Goal: Task Accomplishment & Management: Use online tool/utility

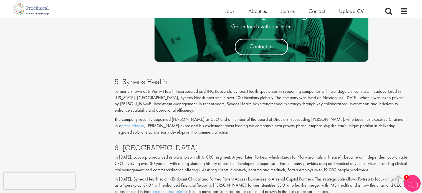
scroll to position [909, 0]
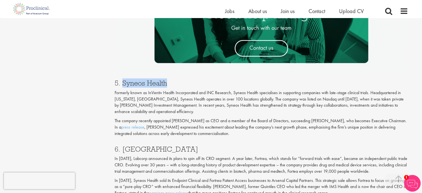
drag, startPoint x: 170, startPoint y: 85, endPoint x: 123, endPoint y: 84, distance: 46.4
click at [123, 84] on h3 "5. Syneos Health" at bounding box center [262, 82] width 294 height 7
copy h3 "Syneos Health"
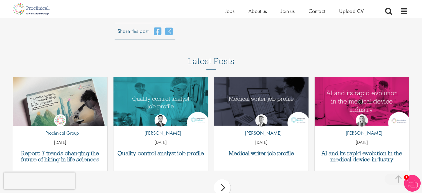
scroll to position [1377, 0]
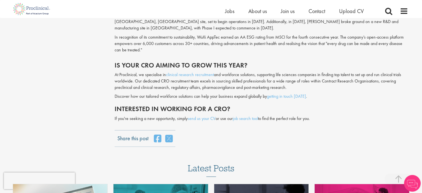
scroll to position [1349, 0]
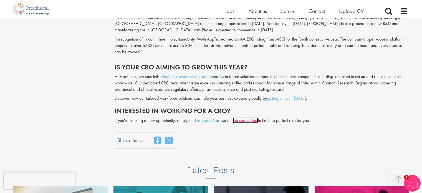
click at [249, 117] on link "job search tool" at bounding box center [245, 120] width 25 height 6
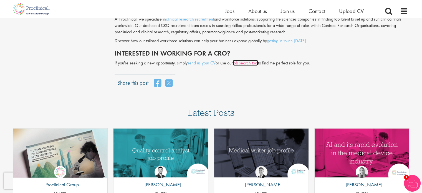
scroll to position [1407, 0]
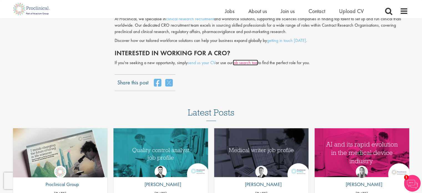
click at [251, 60] on link "job search tool" at bounding box center [245, 63] width 25 height 6
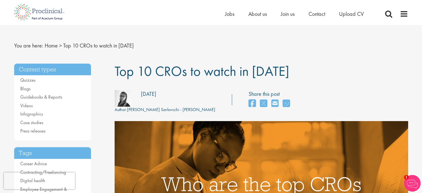
scroll to position [6, 0]
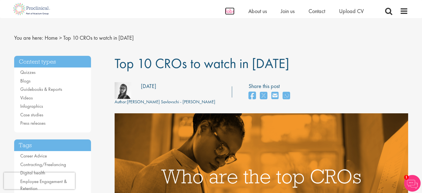
click at [230, 13] on span "Jobs" at bounding box center [229, 10] width 9 height 7
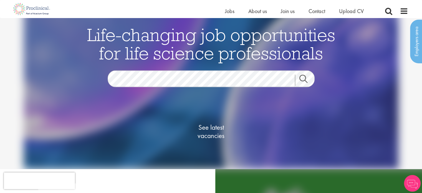
scroll to position [14, 0]
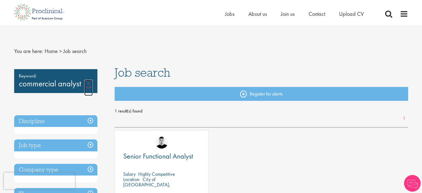
click at [87, 86] on link "Remove" at bounding box center [88, 88] width 8 height 16
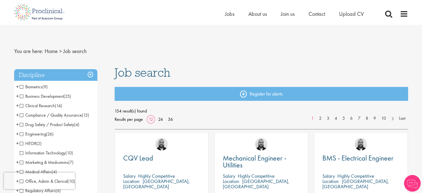
click at [29, 94] on span "Business Development" at bounding box center [42, 96] width 44 height 6
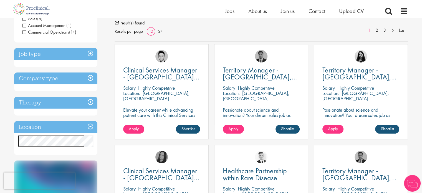
scroll to position [87, 0]
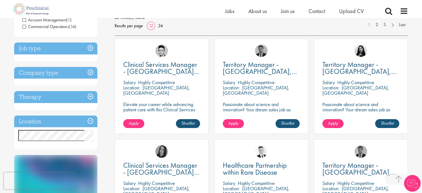
click at [71, 50] on h3 "Job type" at bounding box center [55, 48] width 83 height 12
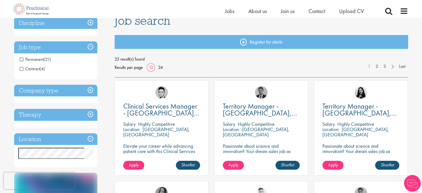
scroll to position [45, 0]
click at [45, 89] on h3 "Company type" at bounding box center [55, 90] width 83 height 12
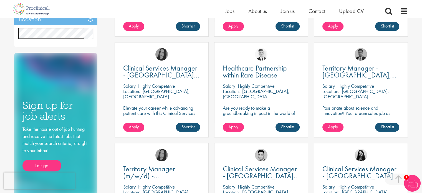
scroll to position [183, 0]
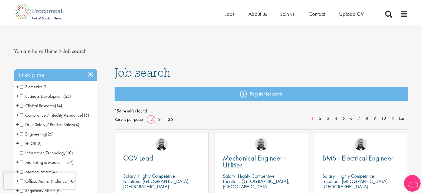
click at [241, 17] on ul "Home Jobs About us Join us Contact Upload CV" at bounding box center [301, 14] width 153 height 8
click at [233, 17] on span "Jobs" at bounding box center [229, 13] width 9 height 7
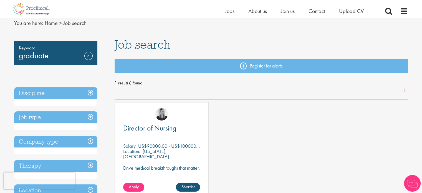
scroll to position [21, 0]
click at [265, 16] on div "Home Jobs About us Join us Contact Upload CV" at bounding box center [301, 12] width 153 height 11
click at [260, 12] on span "About us" at bounding box center [258, 10] width 19 height 7
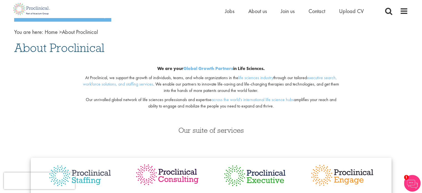
scroll to position [24, 0]
